Goal: Information Seeking & Learning: Learn about a topic

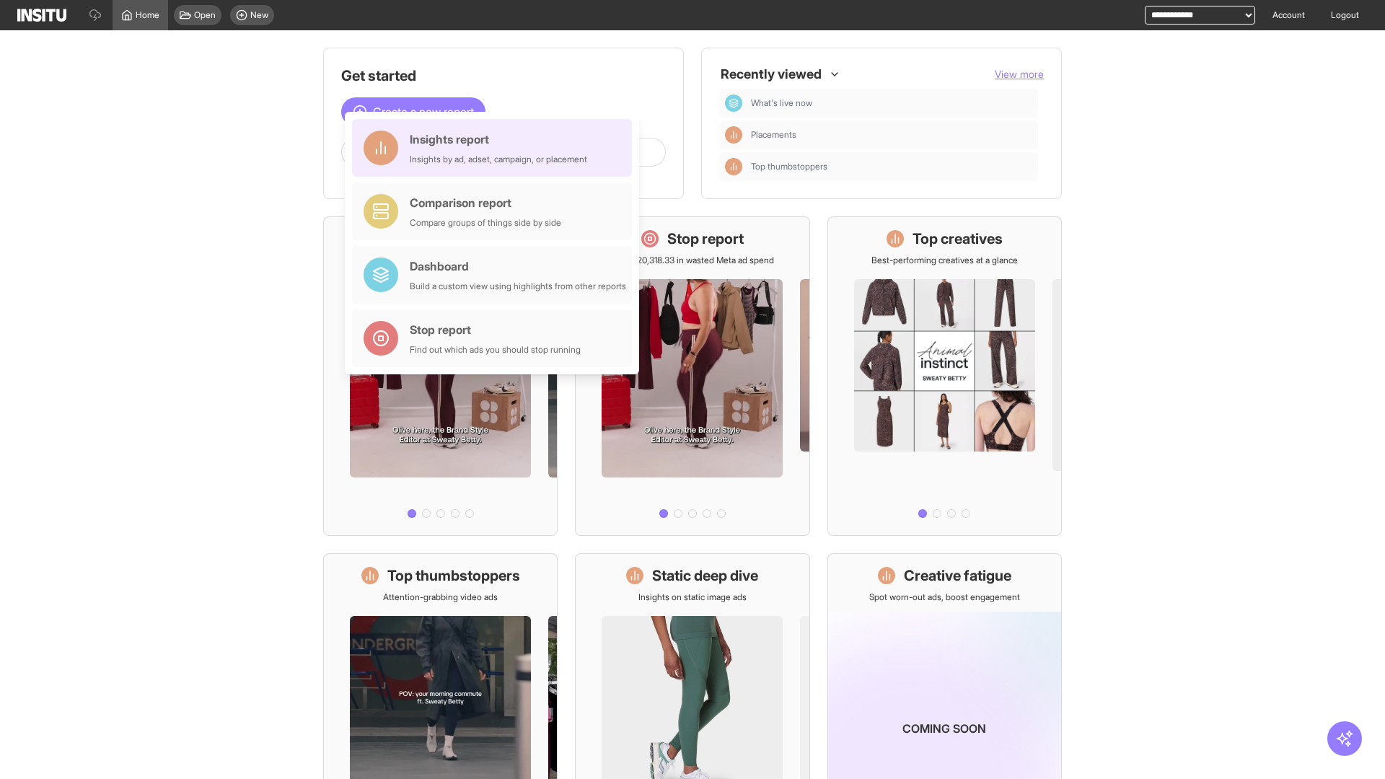
click at [496, 148] on div "Insights report Insights by ad, adset, campaign, or placement" at bounding box center [498, 148] width 177 height 35
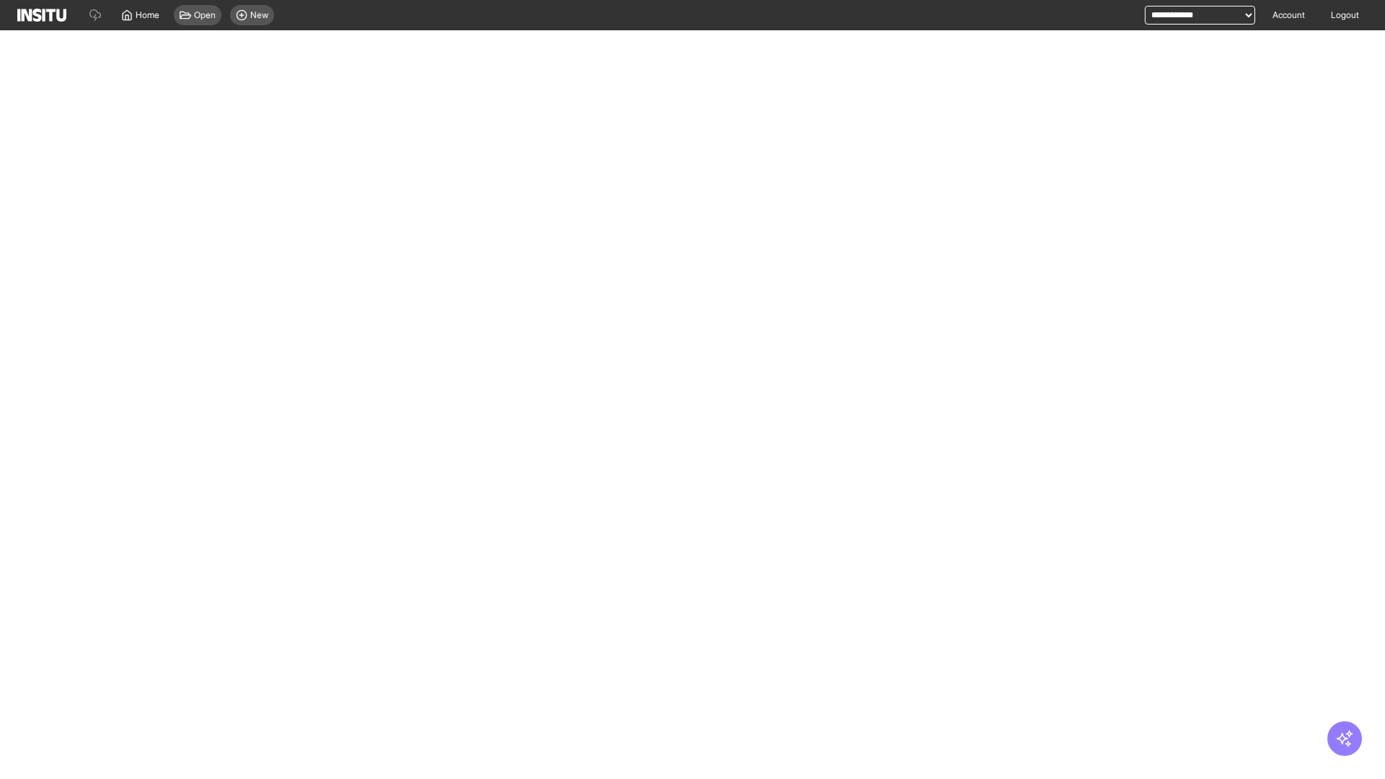
select select "**"
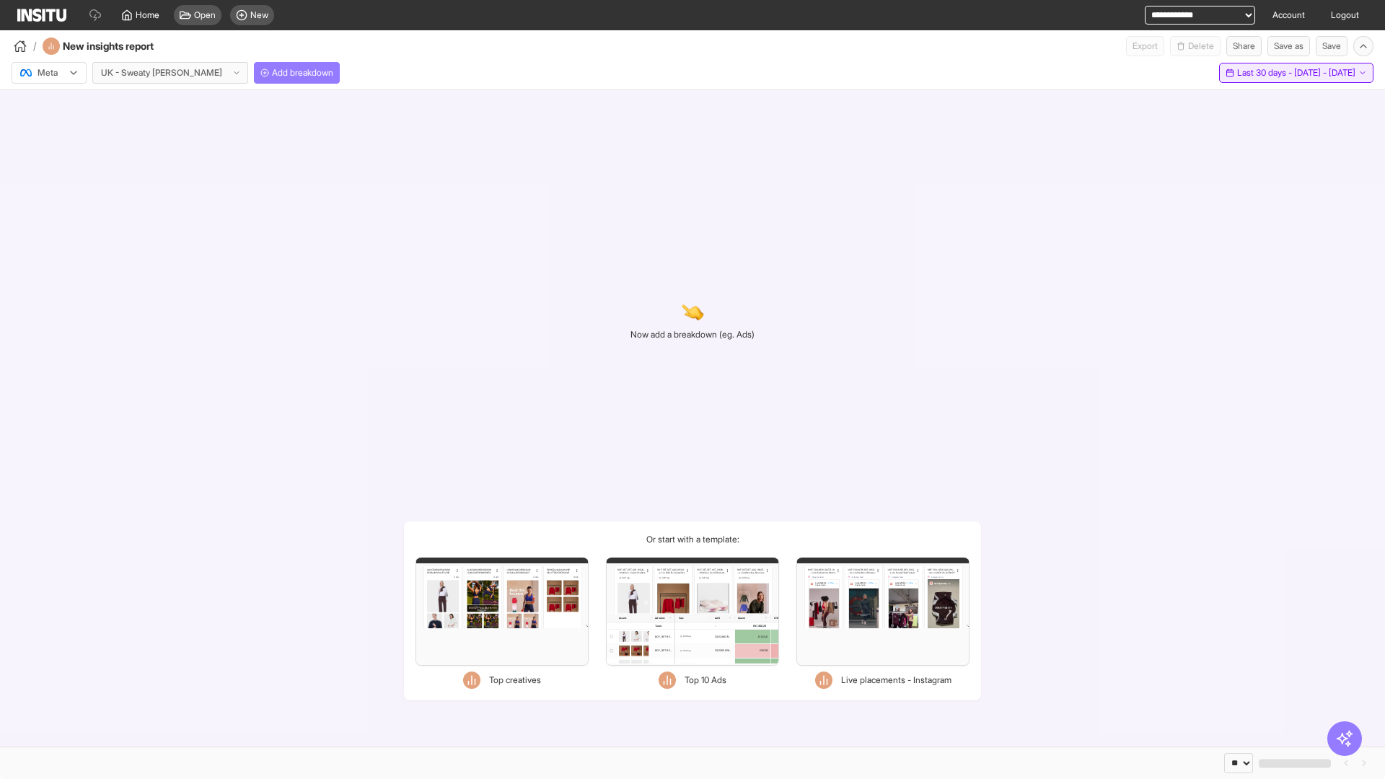
click at [1265, 73] on span "Last 30 days - [DATE] - [DATE]" at bounding box center [1296, 73] width 118 height 12
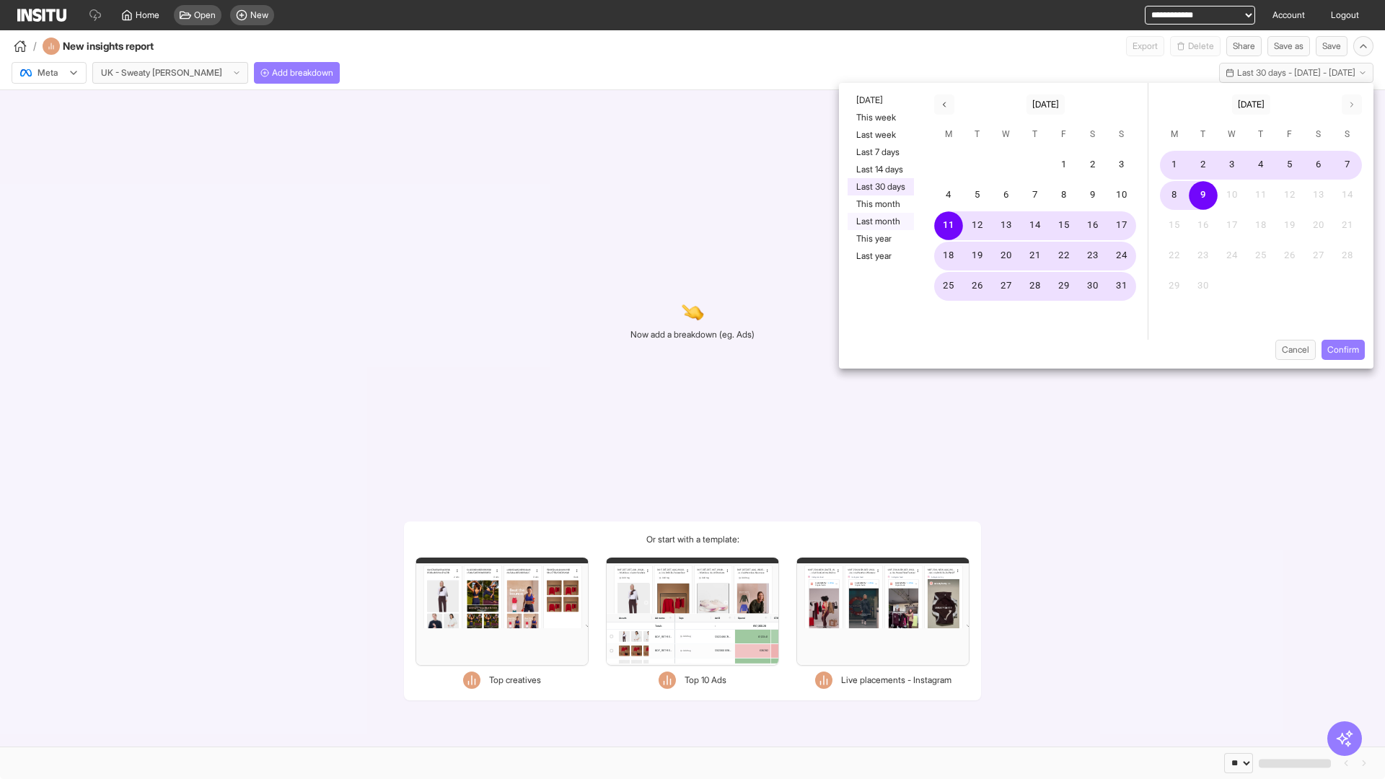
click at [879, 221] on button "Last month" at bounding box center [880, 221] width 66 height 17
